Goal: Information Seeking & Learning: Learn about a topic

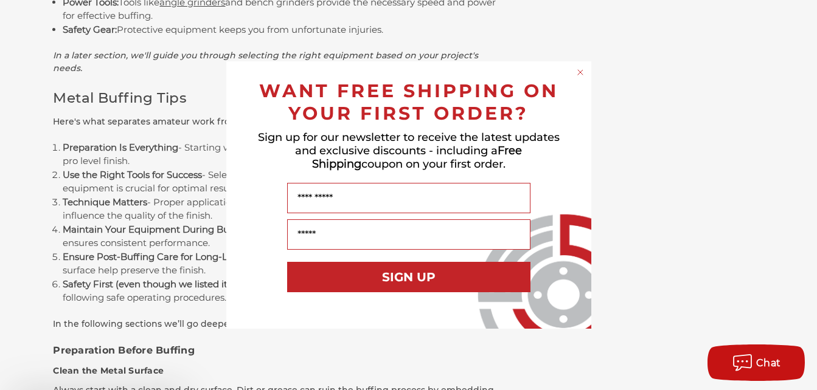
scroll to position [1946, 0]
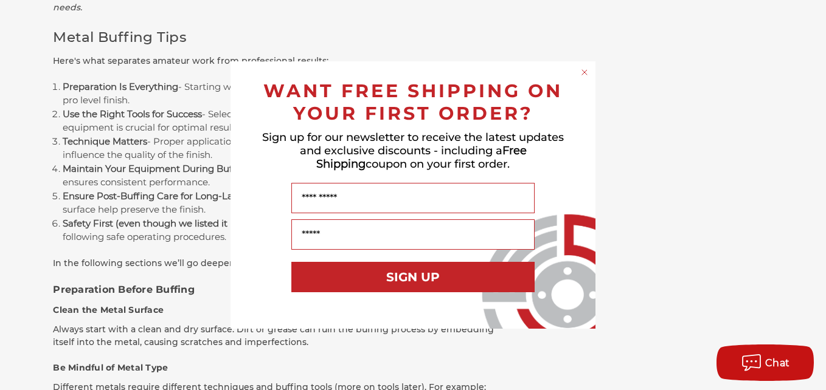
click at [583, 71] on circle "Close dialog" at bounding box center [585, 73] width 12 height 12
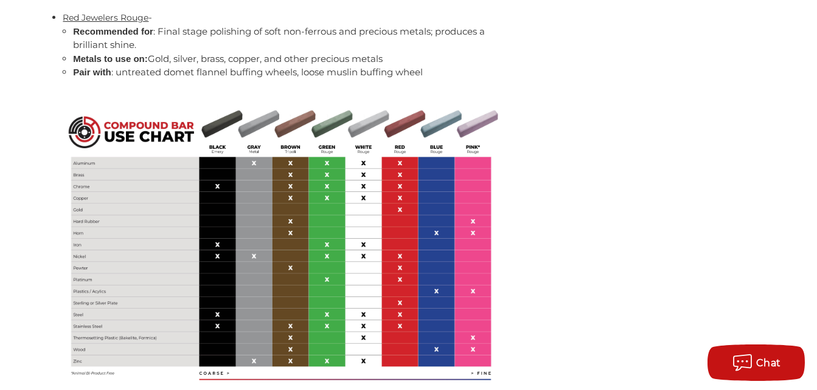
scroll to position [4013, 0]
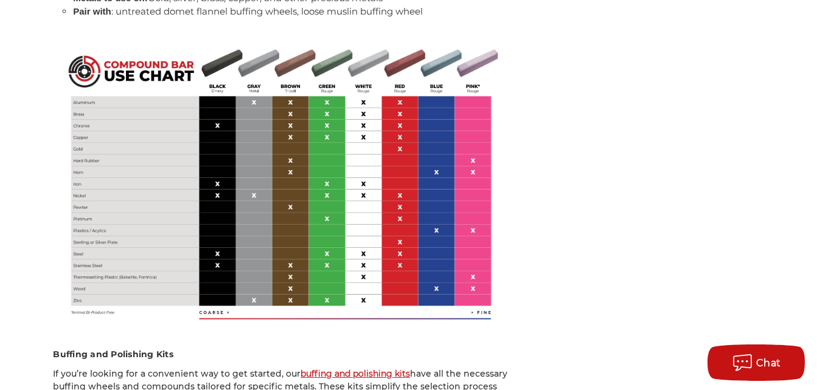
click at [113, 181] on img at bounding box center [281, 184] width 456 height 304
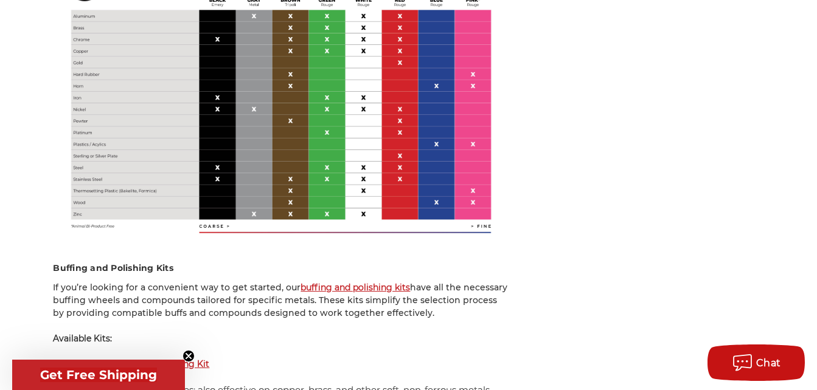
scroll to position [4039, 0]
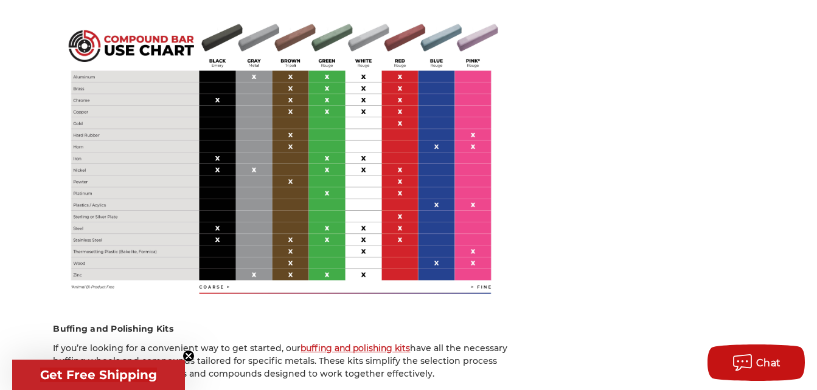
drag, startPoint x: 46, startPoint y: 66, endPoint x: 358, endPoint y: 114, distance: 316.2
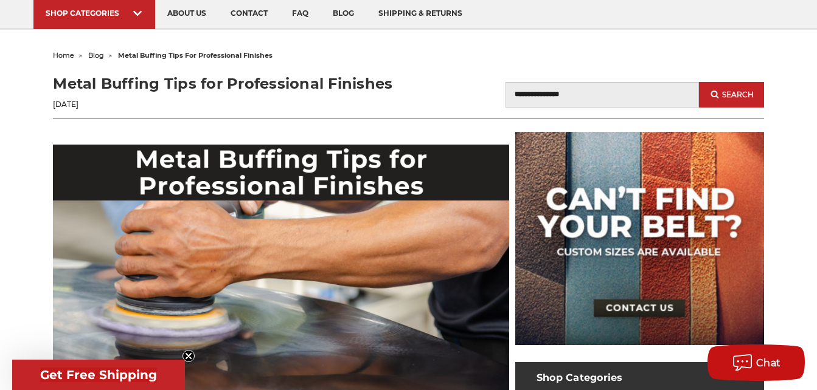
scroll to position [0, 0]
